Goal: Find specific page/section: Find specific page/section

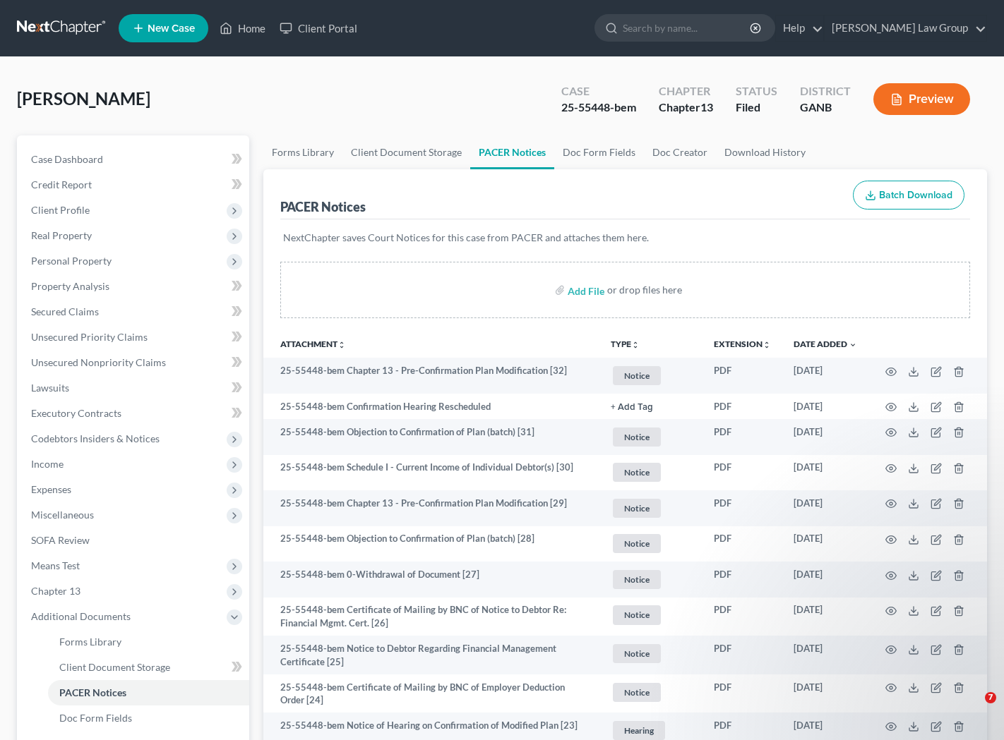
drag, startPoint x: 0, startPoint y: 0, endPoint x: 709, endPoint y: 43, distance: 709.9
click at [709, 43] on ul "New Case Home Client Portal - No Result - See all results Or Press Enter... Hel…" at bounding box center [553, 28] width 868 height 37
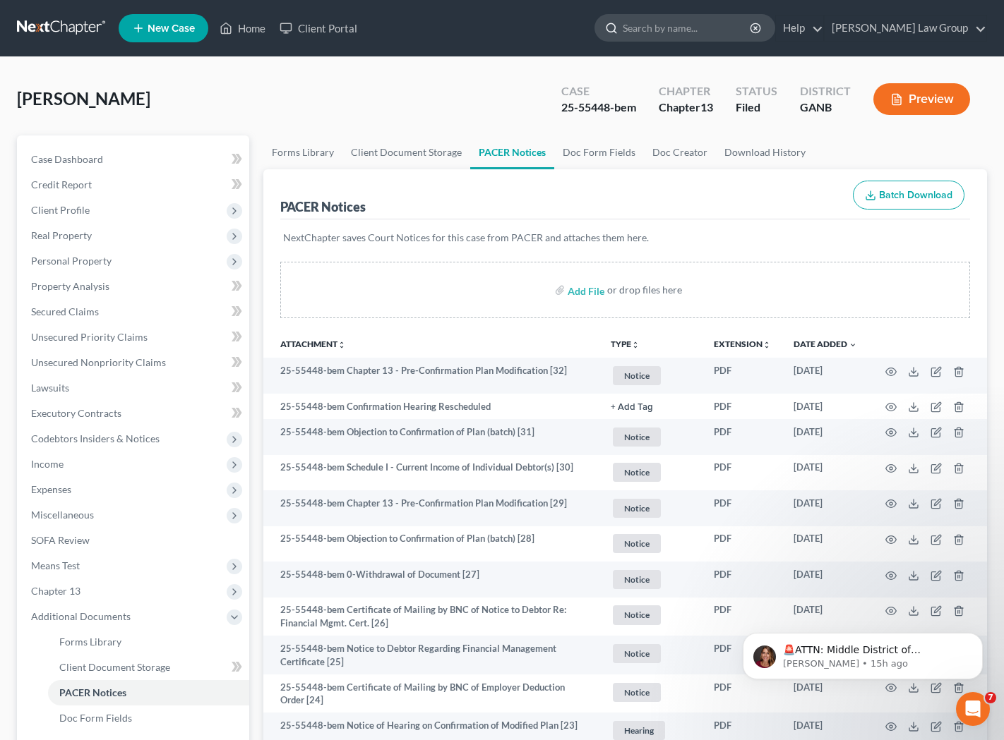
click at [704, 34] on input "search" at bounding box center [686, 28] width 129 height 26
type input "[PERSON_NAME]"
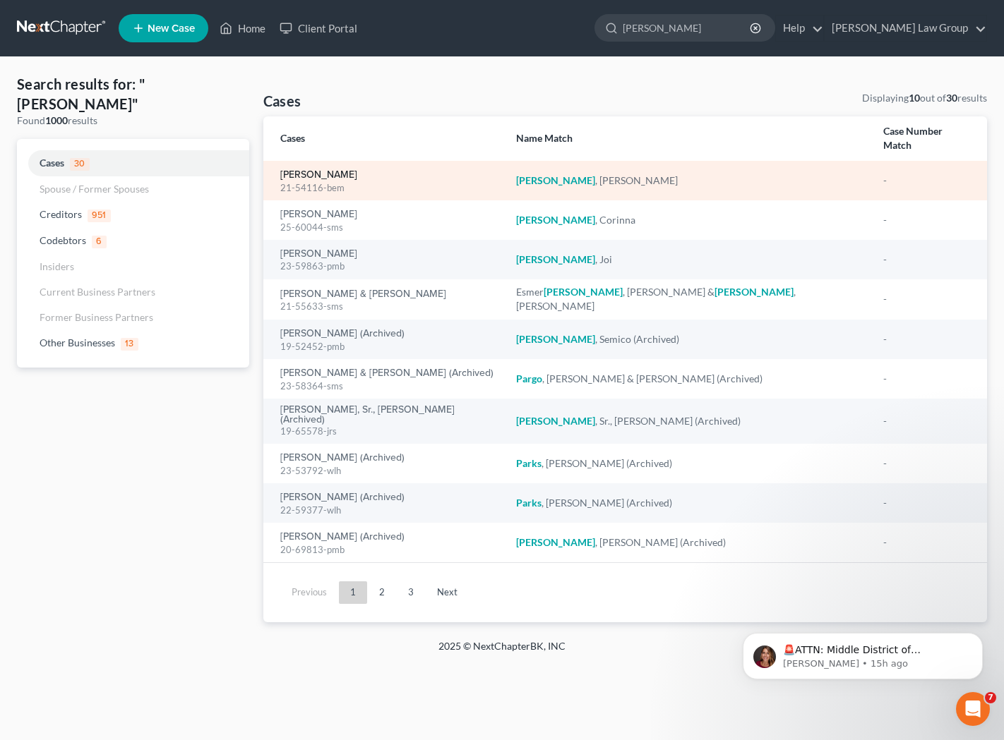
click at [331, 170] on link "[PERSON_NAME]" at bounding box center [318, 175] width 77 height 10
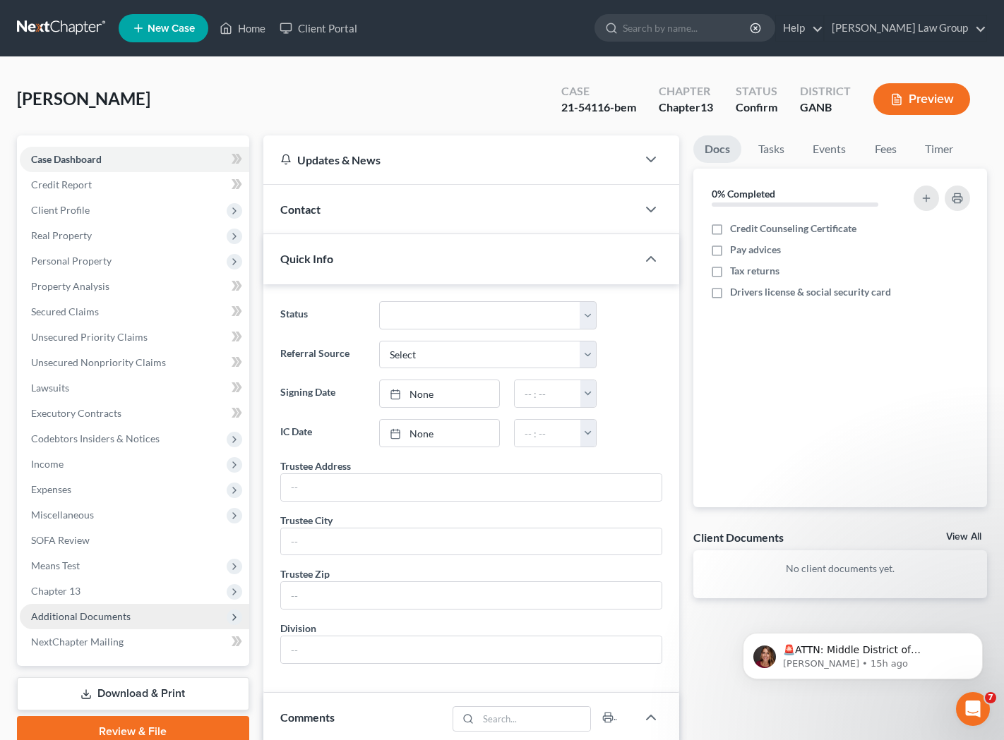
click at [138, 622] on span "Additional Documents" at bounding box center [134, 616] width 229 height 25
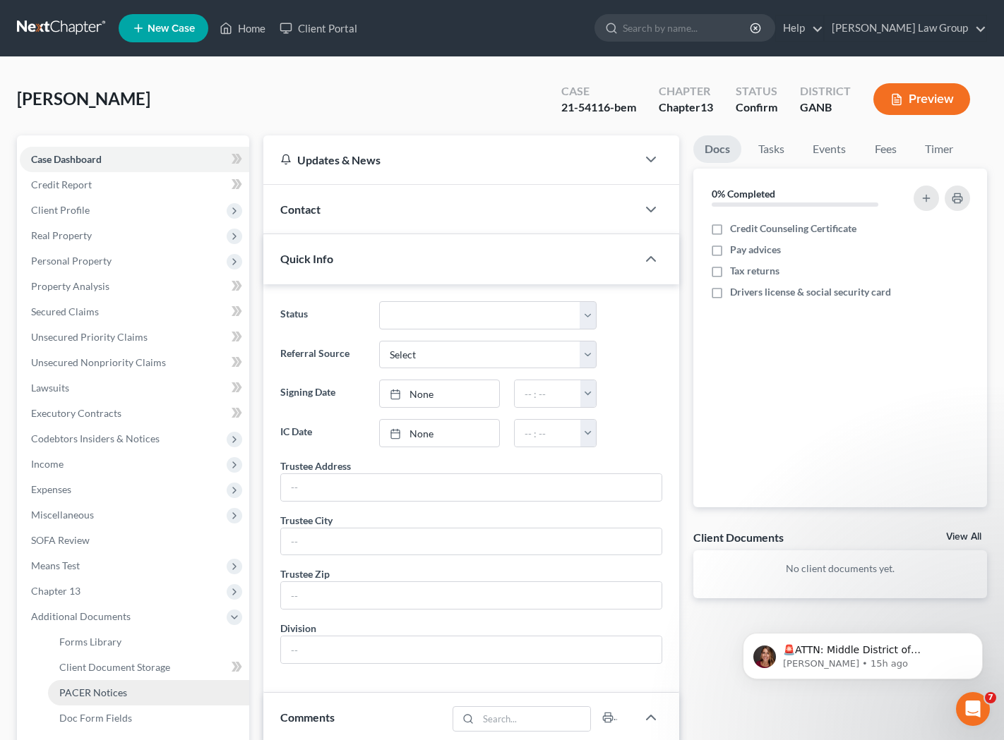
click at [126, 690] on link "PACER Notices" at bounding box center [148, 692] width 201 height 25
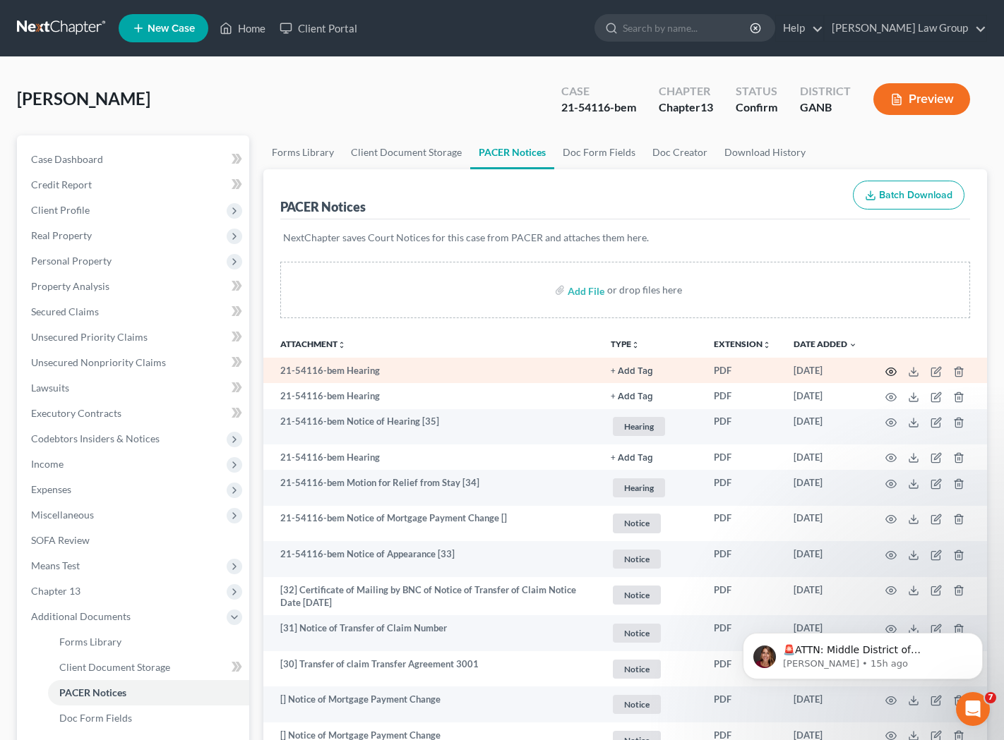
click at [890, 371] on circle "button" at bounding box center [890, 372] width 3 height 3
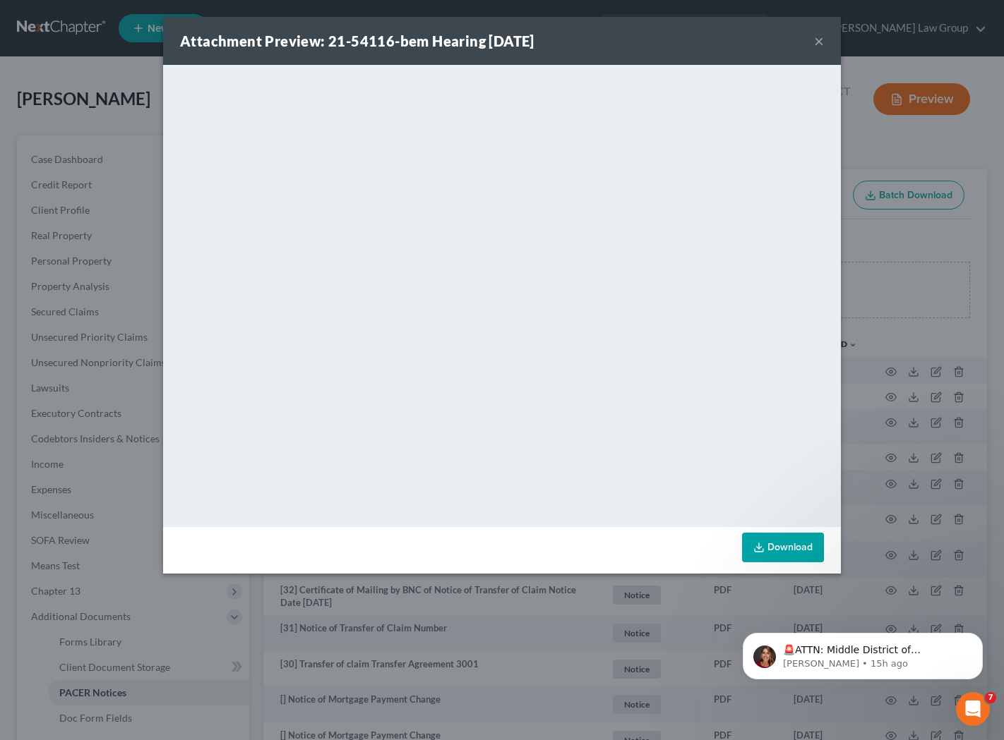
click at [821, 44] on button "×" at bounding box center [819, 40] width 10 height 17
